Goal: Check status: Check status

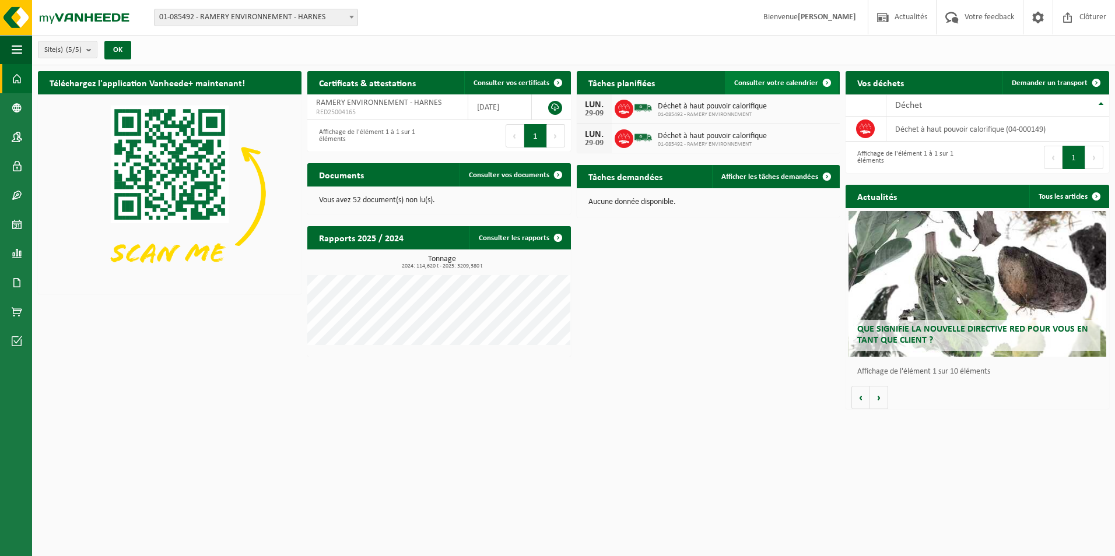
click at [788, 78] on link "Consulter votre calendrier" at bounding box center [782, 82] width 114 height 23
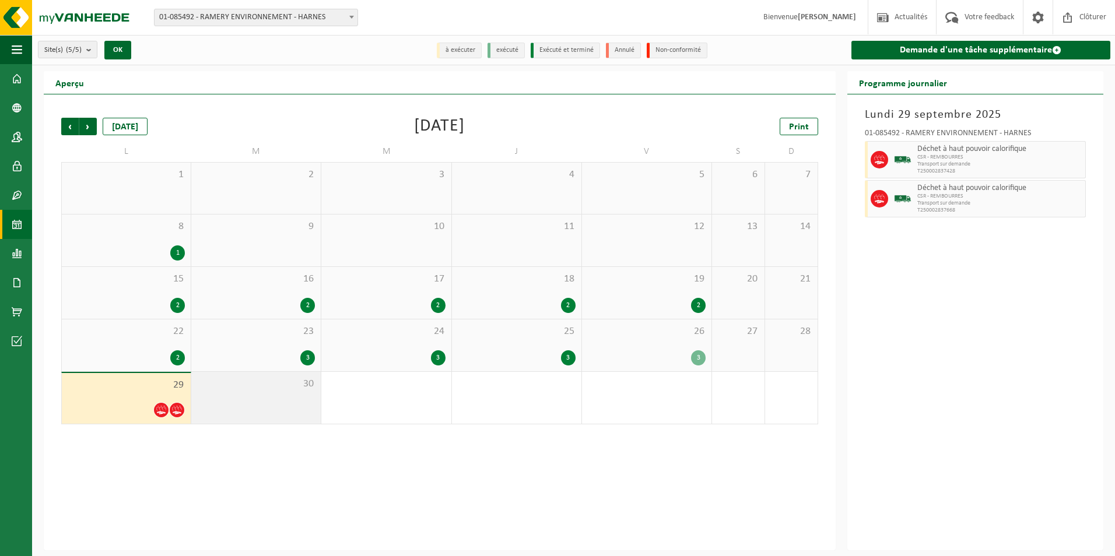
click at [281, 394] on div "30" at bounding box center [255, 398] width 129 height 52
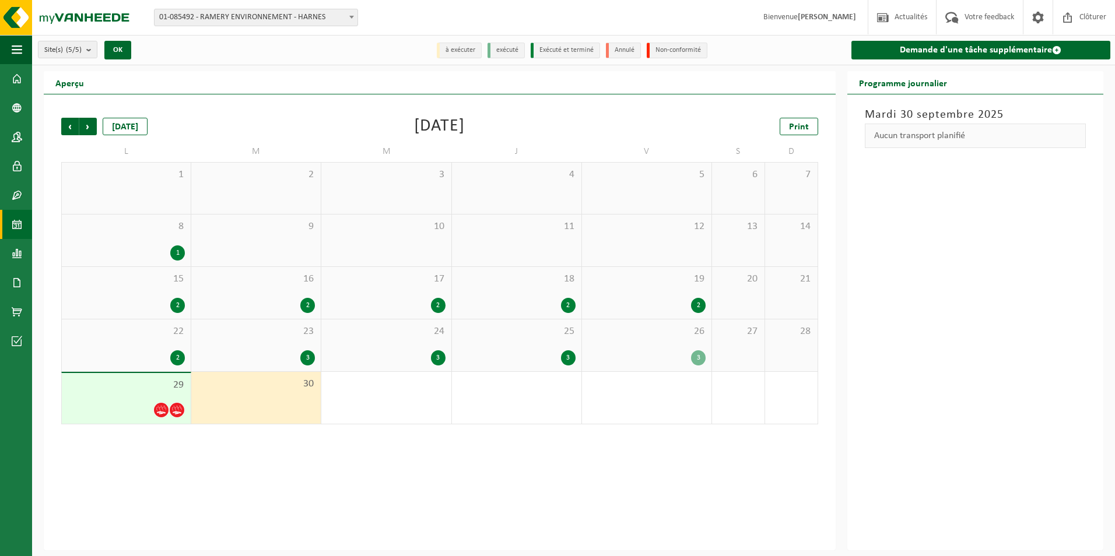
click at [355, 396] on div "1" at bounding box center [385, 398] width 129 height 52
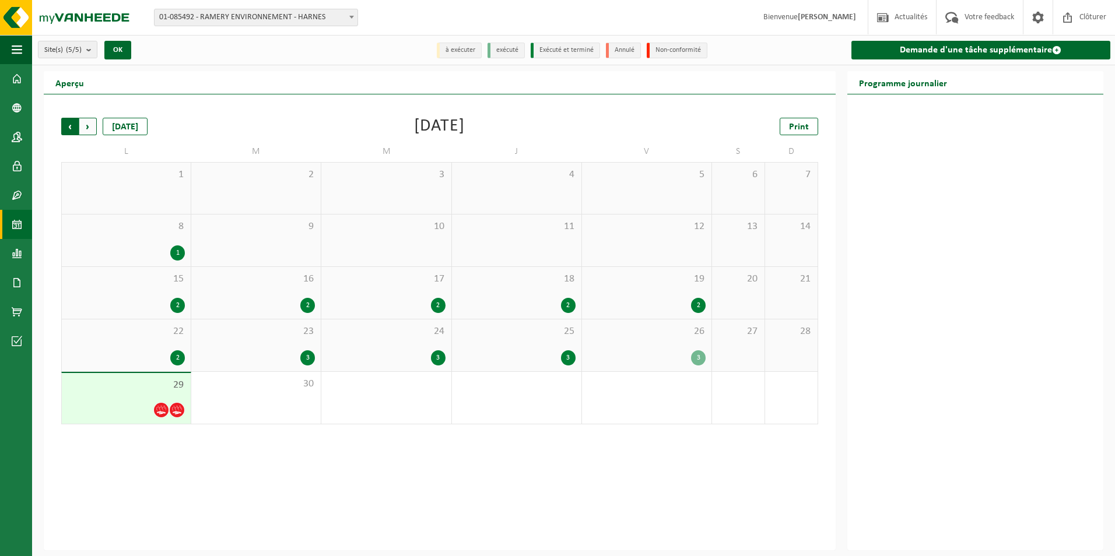
click at [92, 127] on span "Suivant" at bounding box center [87, 126] width 17 height 17
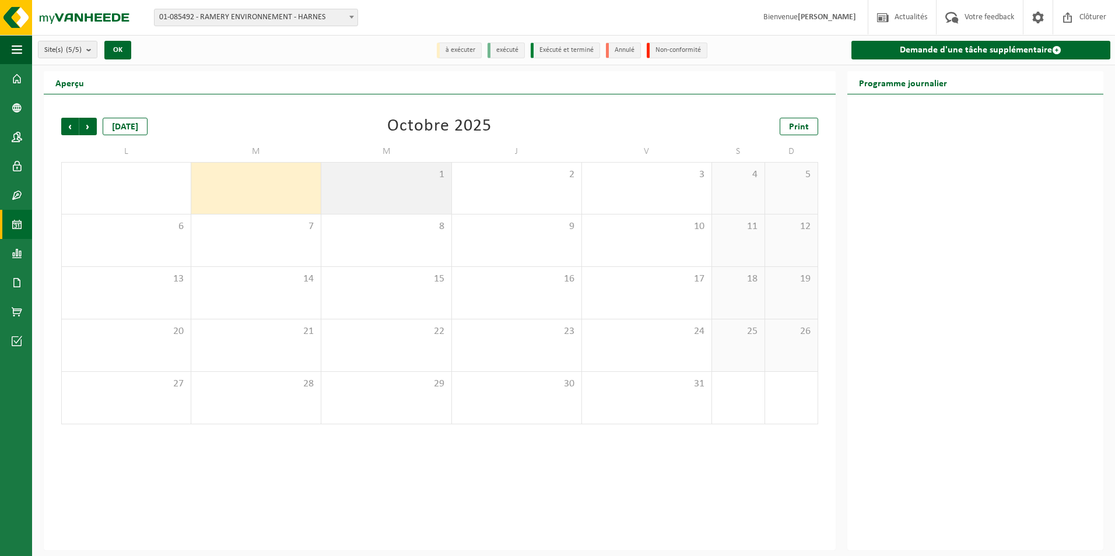
click at [395, 179] on span "1" at bounding box center [386, 175] width 118 height 13
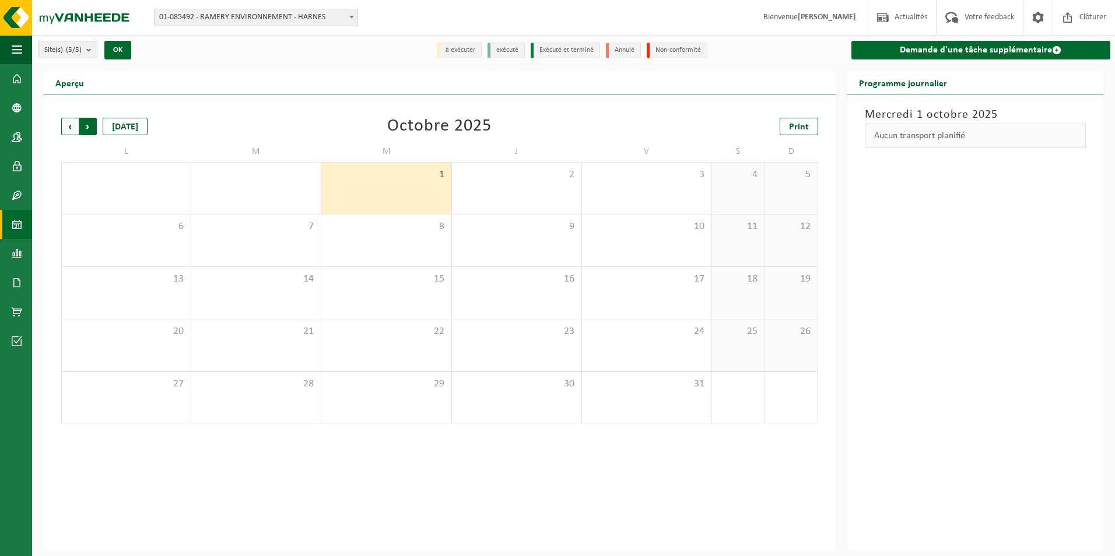
click at [69, 127] on span "Précédent" at bounding box center [69, 126] width 17 height 17
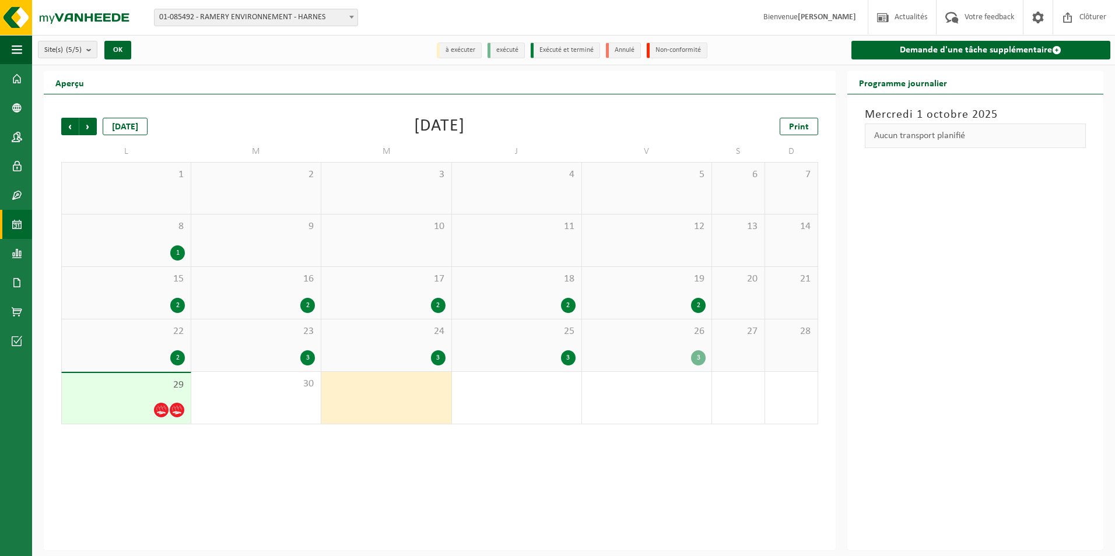
click at [145, 397] on div "29" at bounding box center [126, 398] width 129 height 51
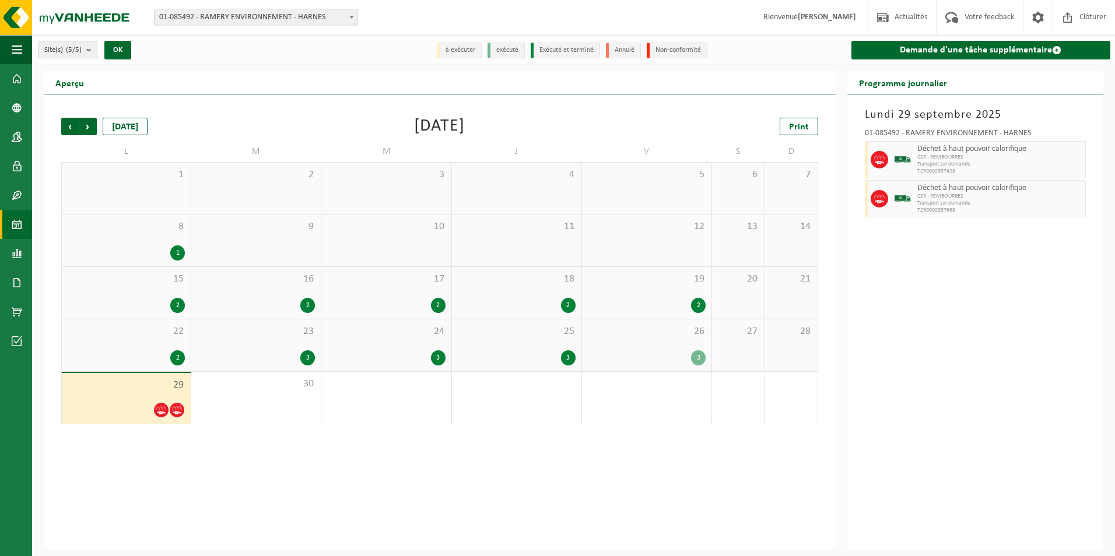
click at [650, 351] on div "3" at bounding box center [647, 357] width 118 height 15
